Goal: Check status: Check status

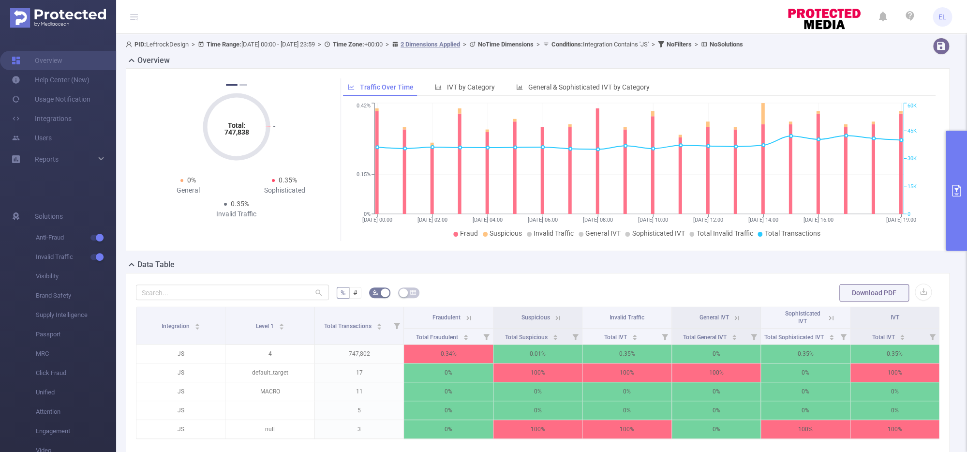
click at [952, 200] on button "primary" at bounding box center [955, 191] width 21 height 120
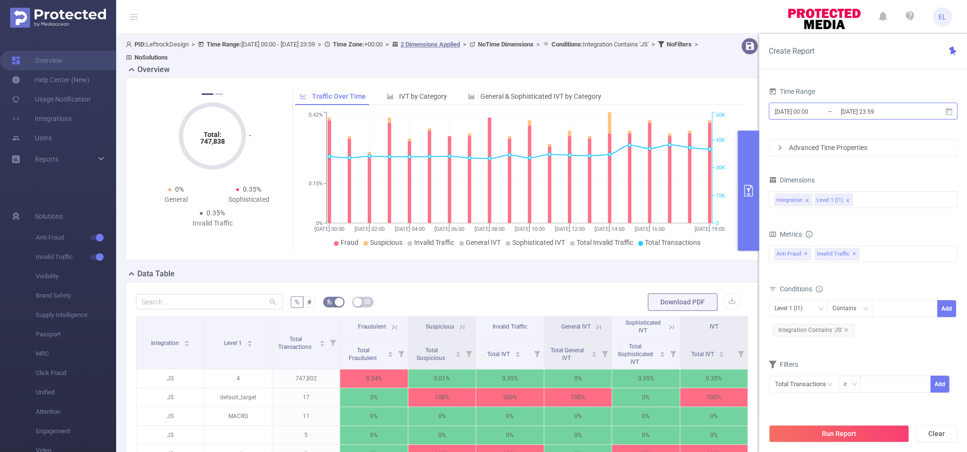
click at [852, 110] on input "[DATE] 23:59" at bounding box center [878, 111] width 78 height 13
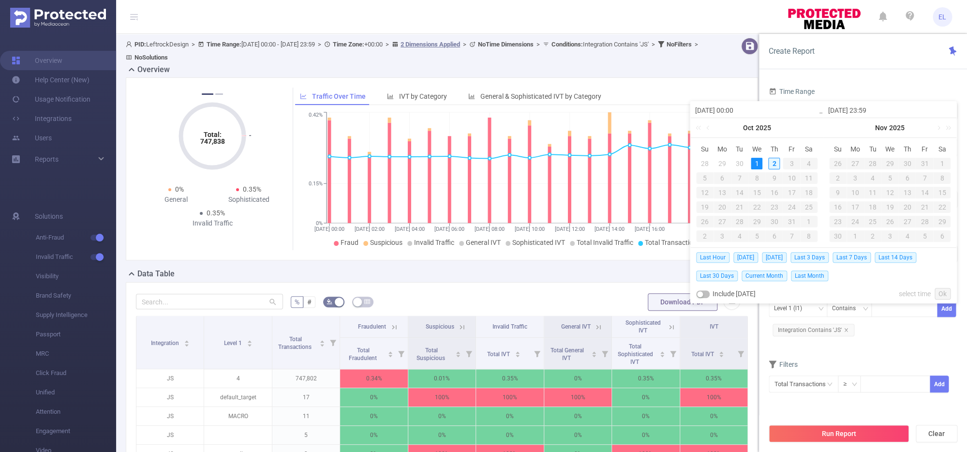
click at [774, 167] on div "2" at bounding box center [774, 164] width 12 height 12
click at [748, 257] on span "[DATE]" at bounding box center [745, 257] width 25 height 11
type input "[DATE] 00:00"
type input "[DATE] 23:59"
click at [748, 257] on div "Total: 747,838 Total: 747,838 0.34% Fraudulent 0.01% Suspicious 0.35% Invalid T…" at bounding box center [442, 168] width 632 height 183
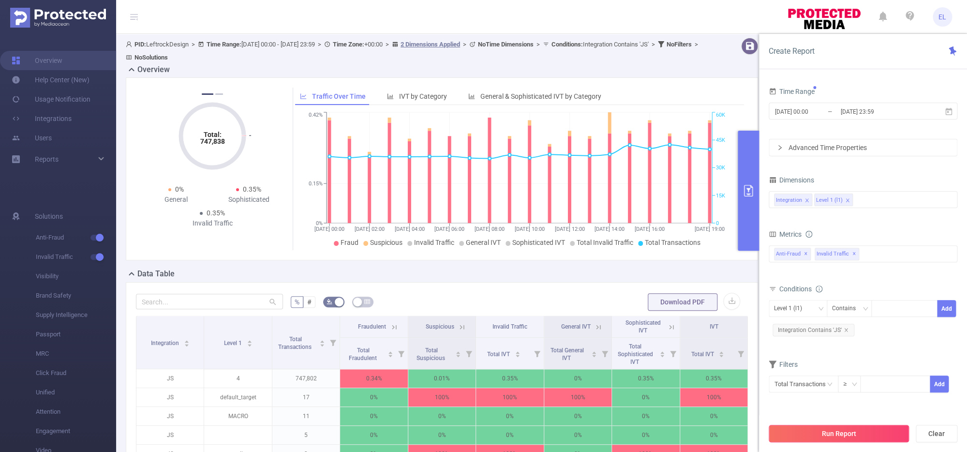
click at [809, 434] on button "Run Report" at bounding box center [838, 433] width 140 height 17
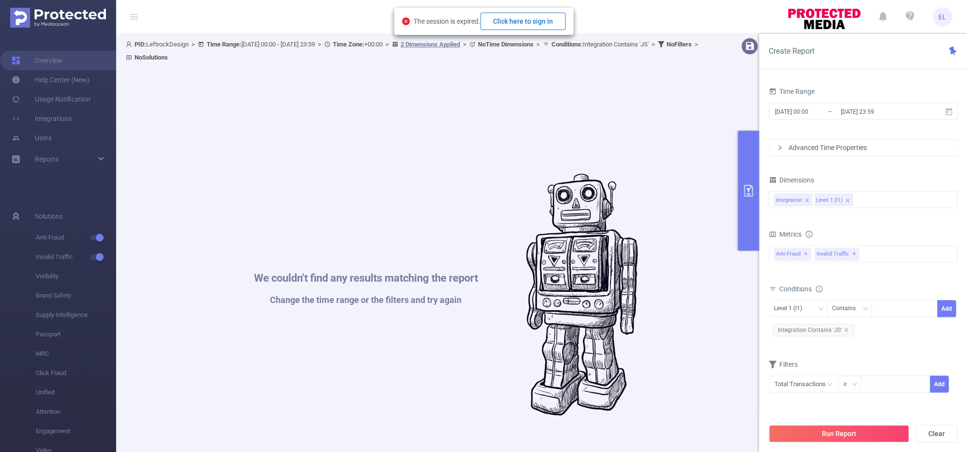
click at [550, 29] on button "Click here to sign in" at bounding box center [522, 21] width 85 height 17
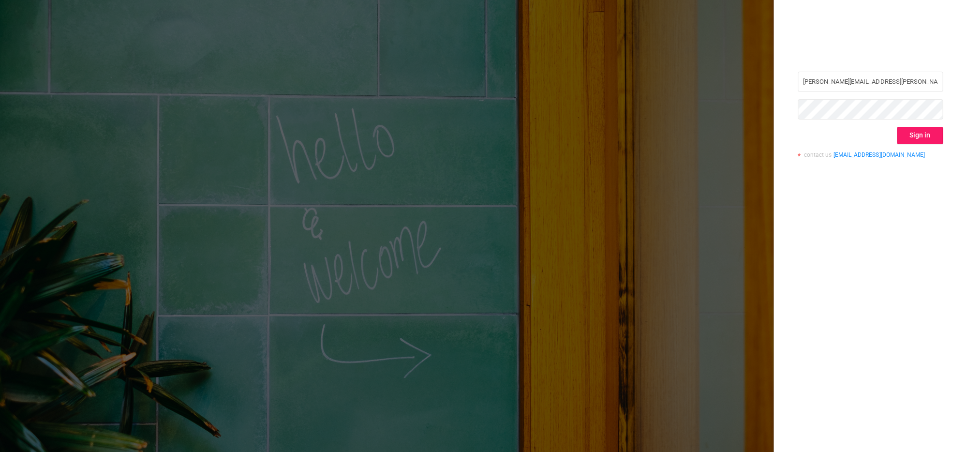
click at [906, 141] on button "Sign in" at bounding box center [919, 135] width 46 height 17
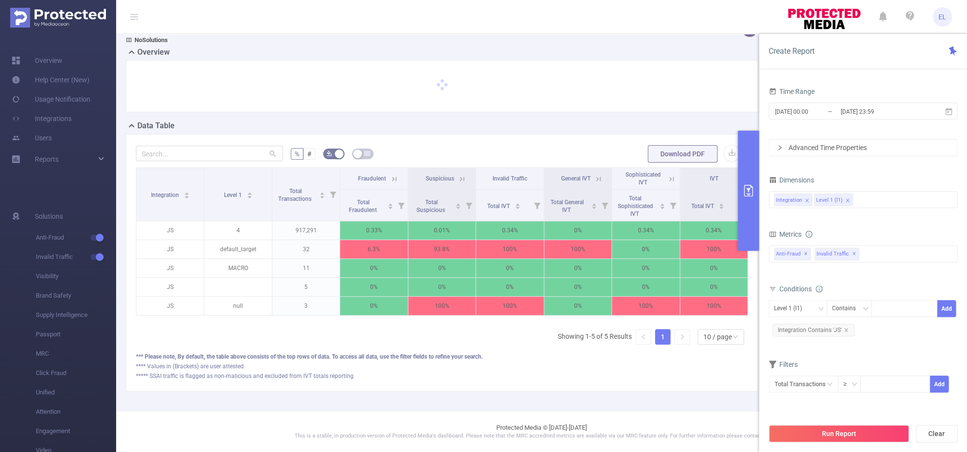
scroll to position [17, 0]
click at [831, 435] on button "Run Report" at bounding box center [838, 433] width 140 height 17
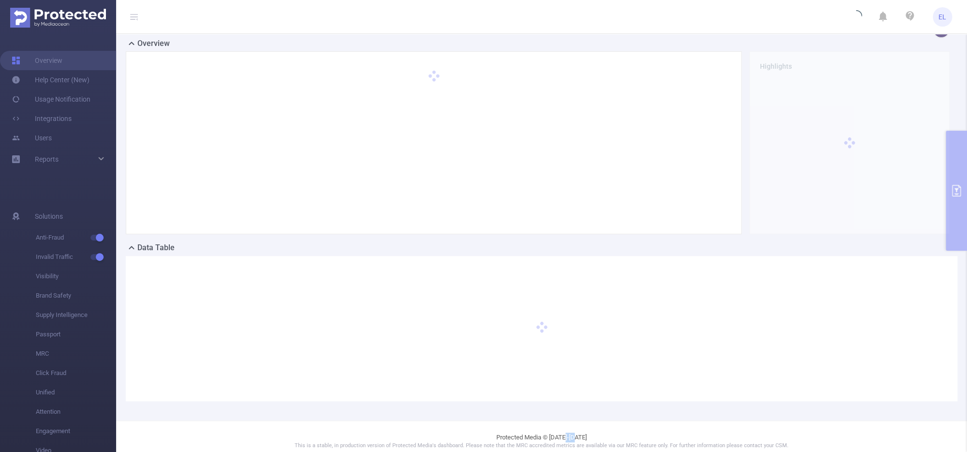
click at [831, 435] on footer "Protected Media © 2015-2025 This is a stable, in production version of Protecte…" at bounding box center [541, 440] width 850 height 41
click at [950, 228] on div "Highlights" at bounding box center [849, 142] width 208 height 183
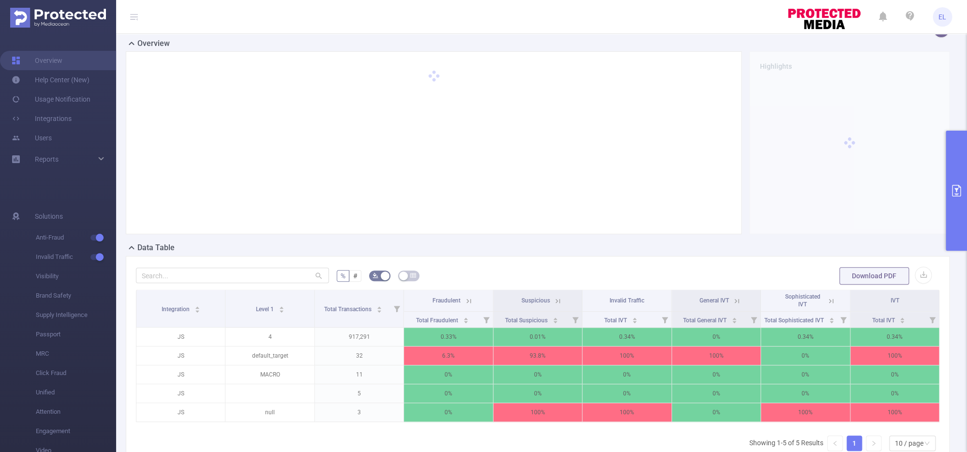
click at [949, 224] on button "primary" at bounding box center [955, 191] width 21 height 120
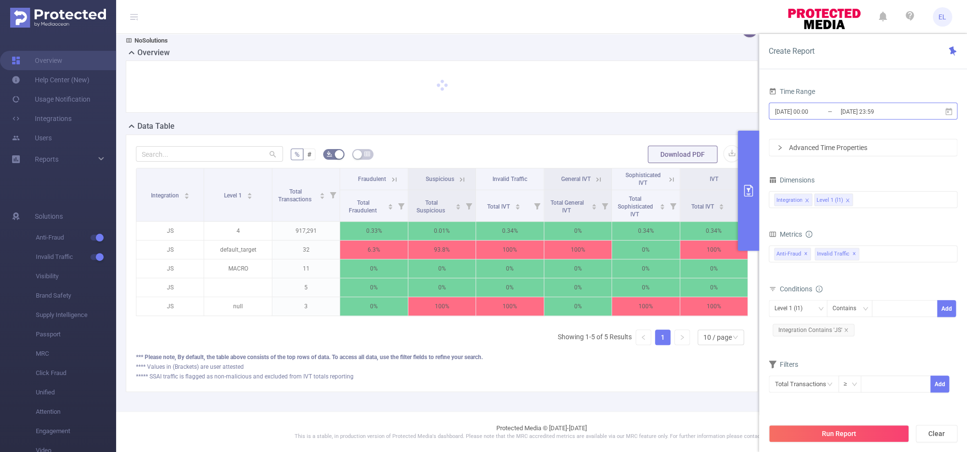
click at [877, 114] on input "[DATE] 23:59" at bounding box center [878, 111] width 78 height 13
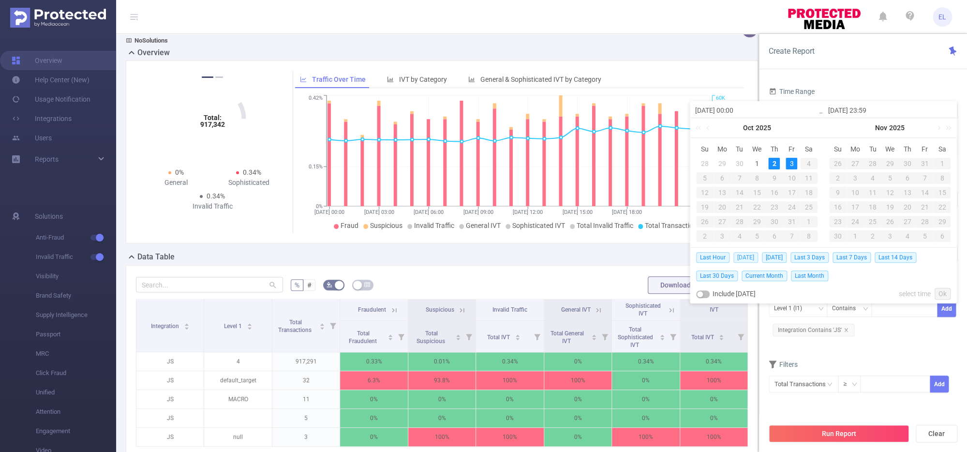
click at [747, 256] on span "[DATE]" at bounding box center [745, 257] width 25 height 11
type input "[DATE] 00:00"
type input "[DATE] 23:59"
click at [747, 256] on div "Data Table" at bounding box center [446, 258] width 640 height 14
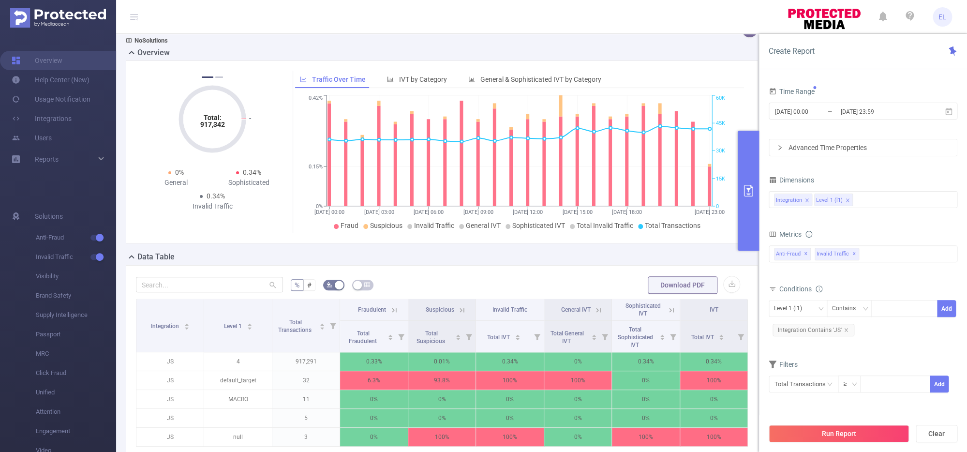
click at [841, 422] on div "Run Report Clear" at bounding box center [863, 433] width 208 height 37
click at [839, 429] on button "Run Report" at bounding box center [838, 433] width 140 height 17
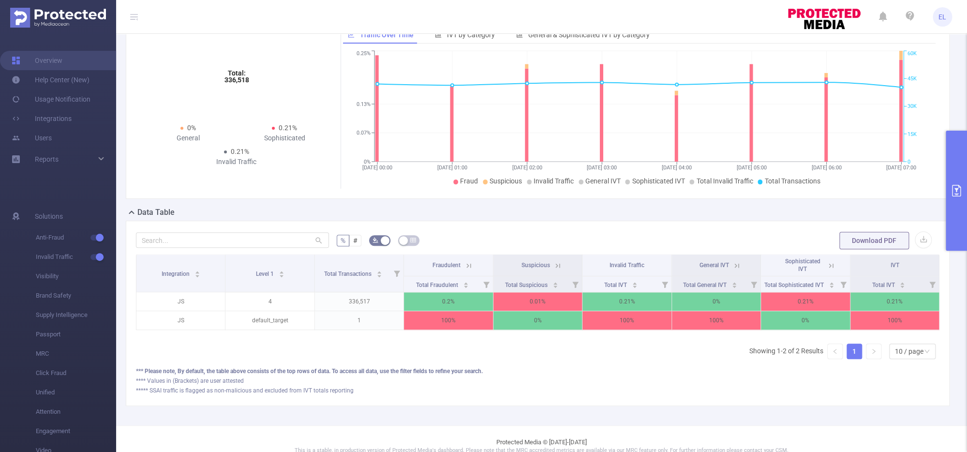
scroll to position [53, 0]
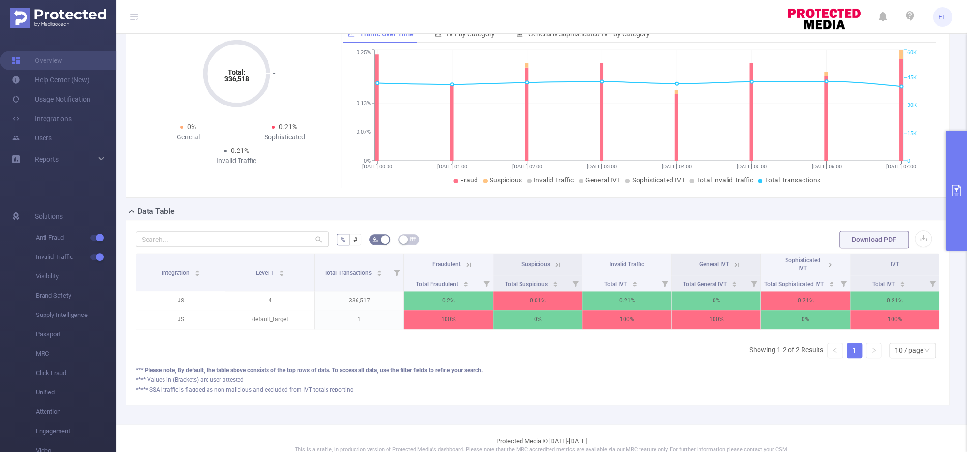
click at [833, 263] on icon at bounding box center [831, 264] width 4 height 4
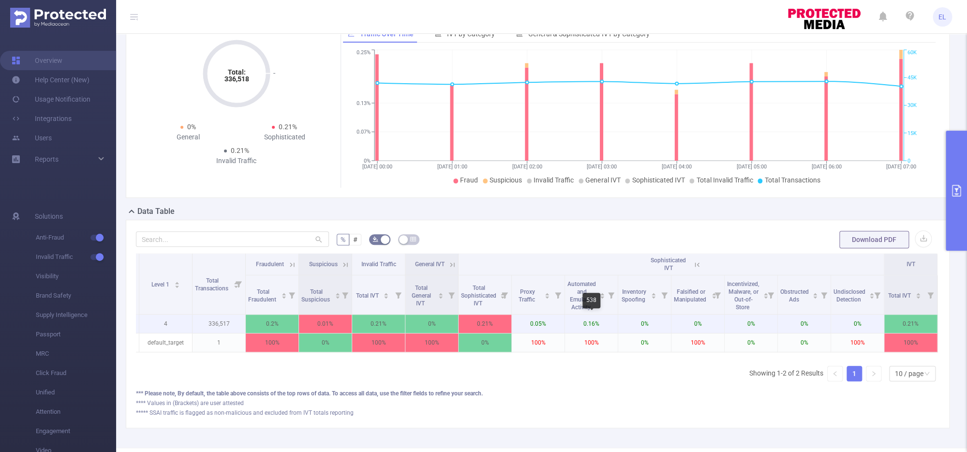
scroll to position [0, 0]
